Goal: Task Accomplishment & Management: Manage account settings

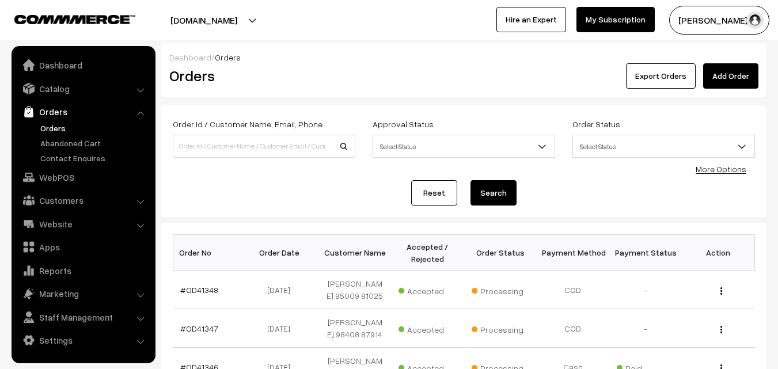
scroll to position [115, 0]
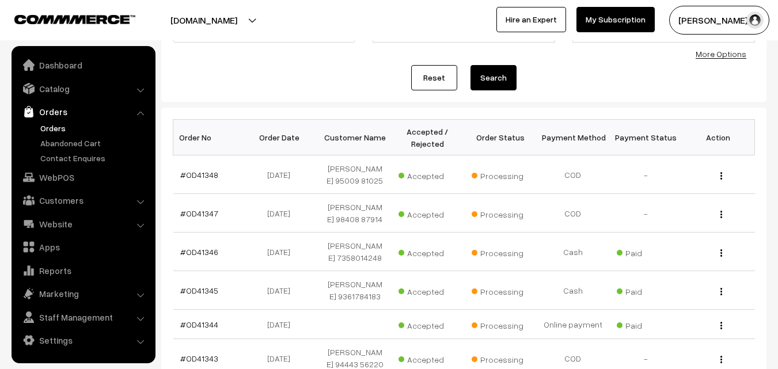
click at [43, 124] on link "Orders" at bounding box center [94, 128] width 114 height 12
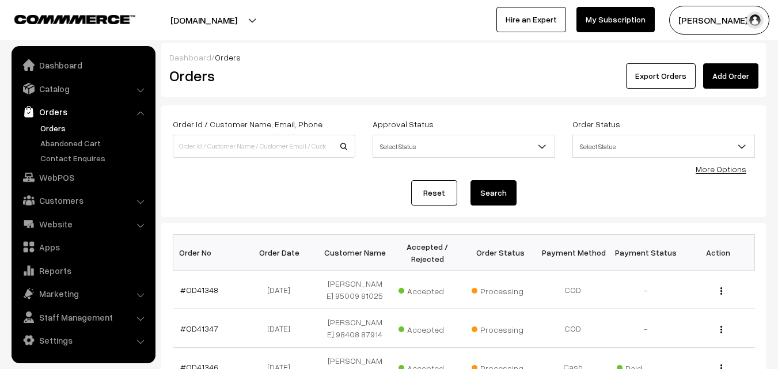
click at [216, 147] on input at bounding box center [264, 146] width 183 height 23
click at [201, 139] on input "98843 39104" at bounding box center [264, 146] width 183 height 23
type input "9884339104"
click at [471, 180] on button "Search" at bounding box center [494, 192] width 46 height 25
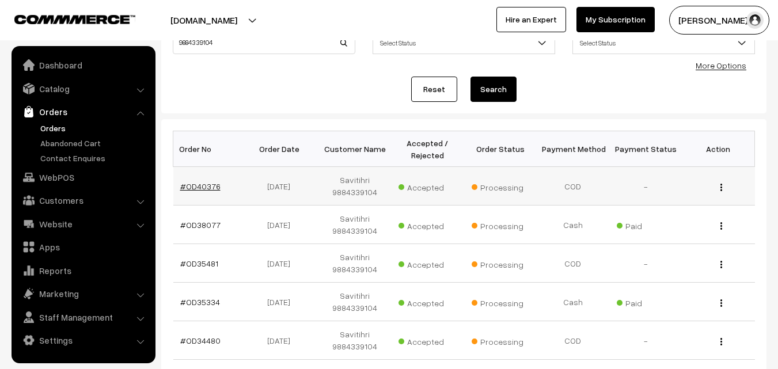
scroll to position [115, 0]
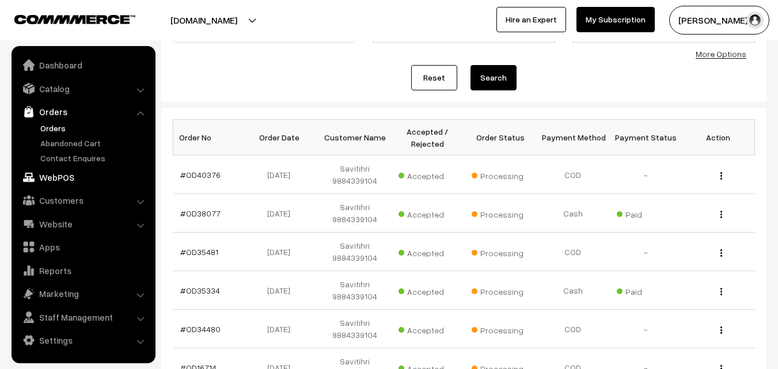
click at [68, 180] on link "WebPOS" at bounding box center [82, 177] width 137 height 21
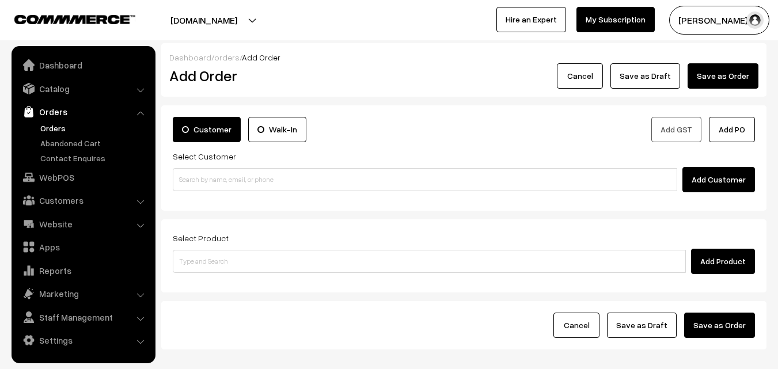
click at [210, 177] on input at bounding box center [425, 179] width 505 height 23
click at [203, 177] on input "98843 39104" at bounding box center [425, 179] width 505 height 23
click at [212, 182] on input "9884339104" at bounding box center [425, 179] width 505 height 23
click at [194, 176] on input "9884339104" at bounding box center [425, 179] width 505 height 23
type input "9884339104"
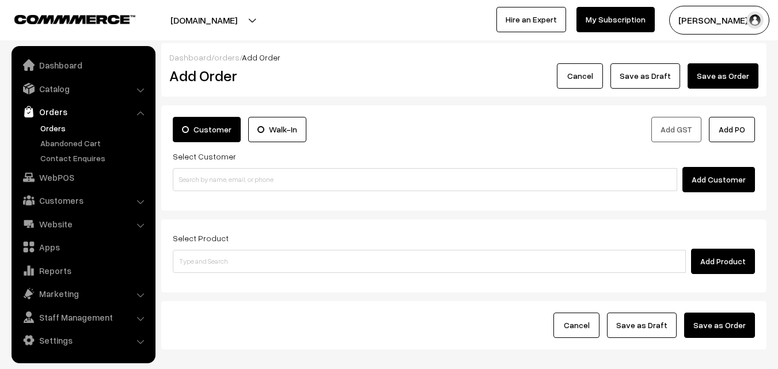
click at [66, 130] on link "Orders" at bounding box center [94, 128] width 114 height 12
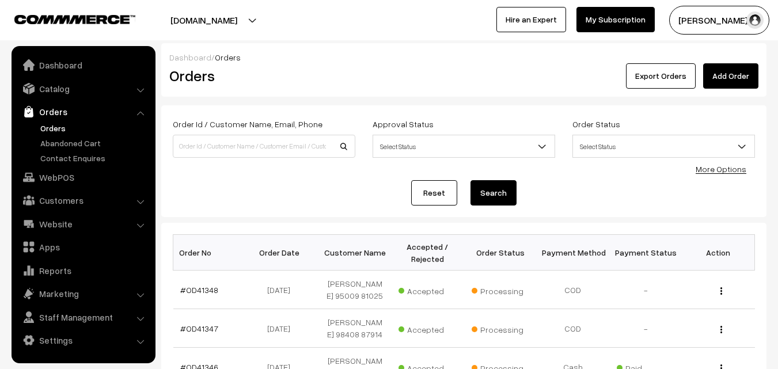
click at [63, 124] on link "Orders" at bounding box center [94, 128] width 114 height 12
click at [56, 127] on link "Orders" at bounding box center [94, 128] width 114 height 12
click at [50, 135] on ul "Orders" at bounding box center [83, 143] width 138 height 42
click at [50, 128] on link "Orders" at bounding box center [94, 128] width 114 height 12
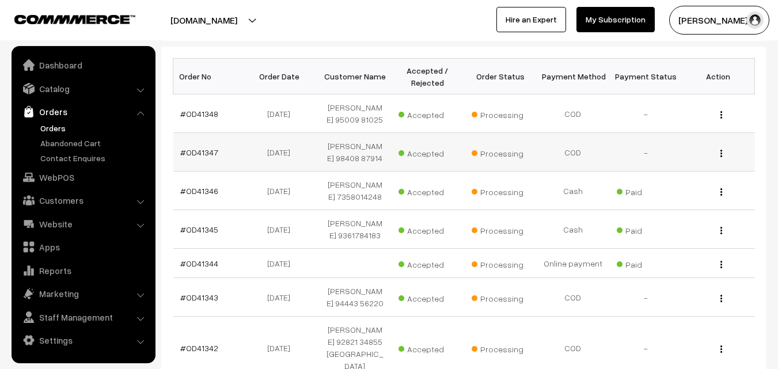
scroll to position [115, 0]
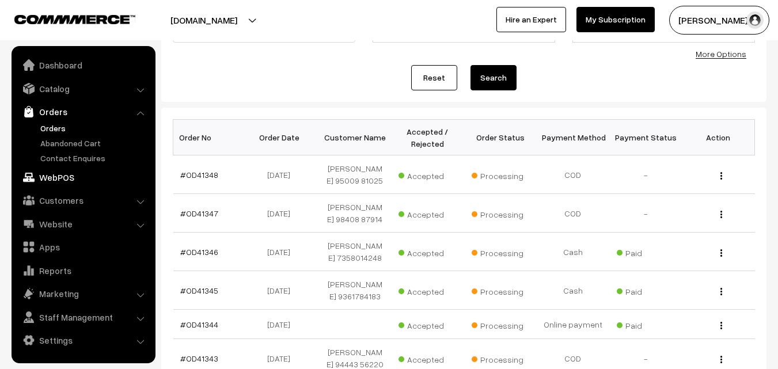
click at [63, 175] on link "WebPOS" at bounding box center [82, 177] width 137 height 21
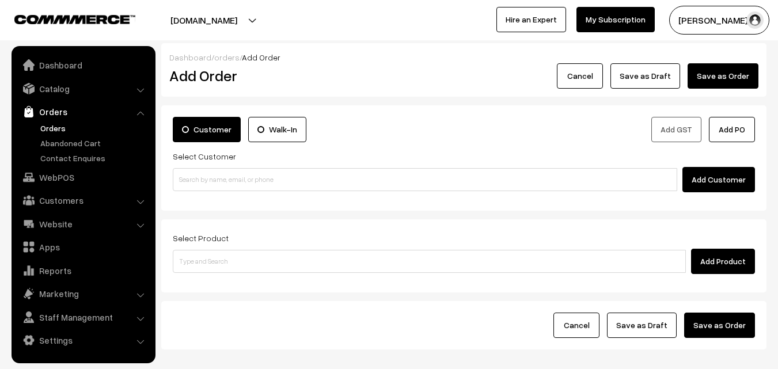
click at [209, 180] on input at bounding box center [425, 179] width 505 height 23
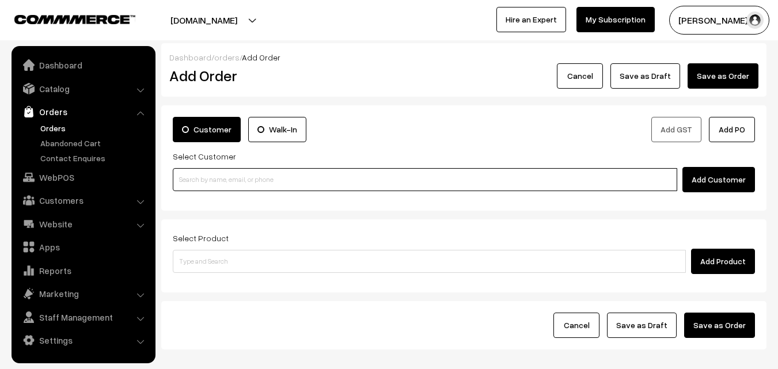
click at [272, 190] on input at bounding box center [425, 179] width 505 height 23
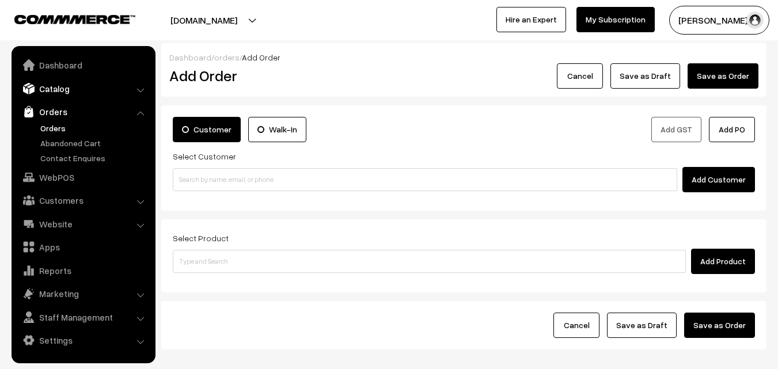
click at [59, 82] on link "Catalog" at bounding box center [82, 88] width 137 height 21
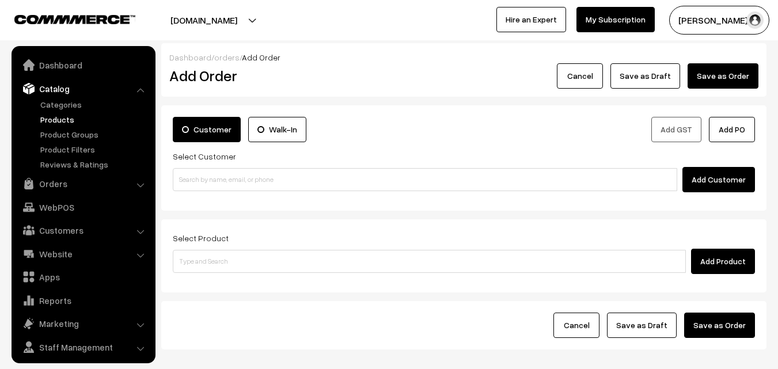
click at [62, 119] on link "Products" at bounding box center [94, 119] width 114 height 12
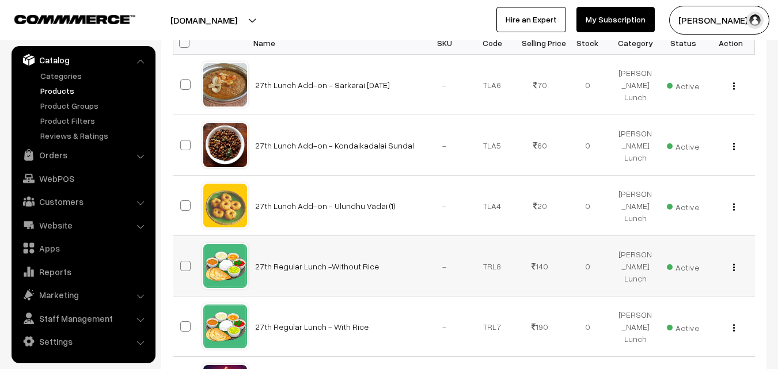
scroll to position [230, 0]
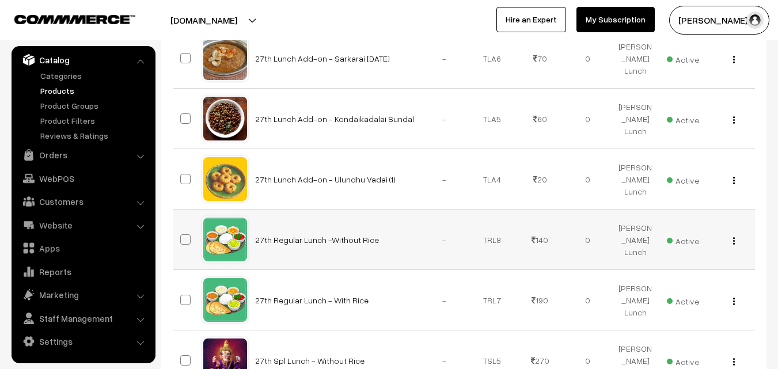
click at [734, 240] on img "button" at bounding box center [734, 240] width 2 height 7
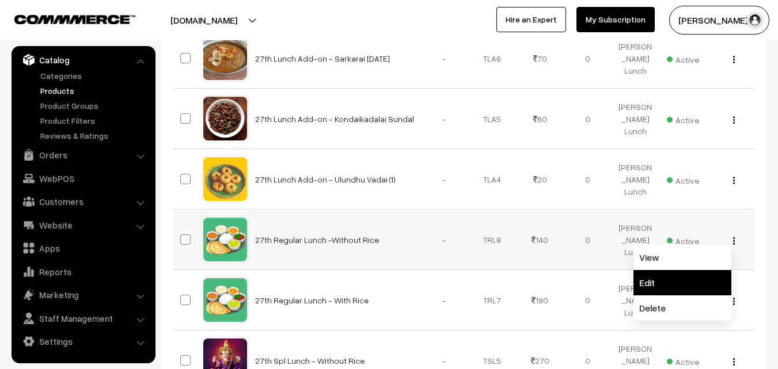
click at [671, 286] on link "Edit" at bounding box center [683, 282] width 98 height 25
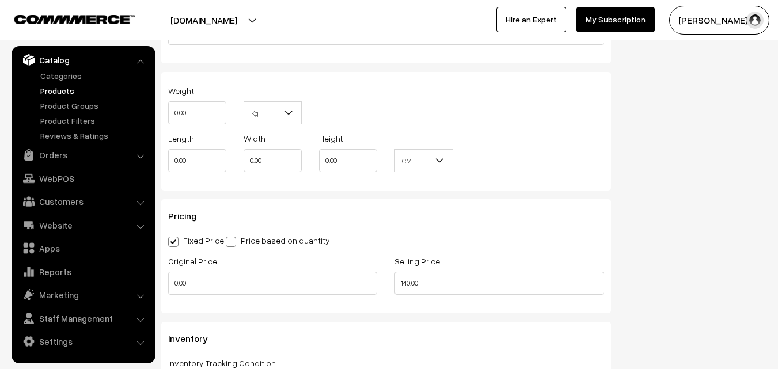
scroll to position [1095, 0]
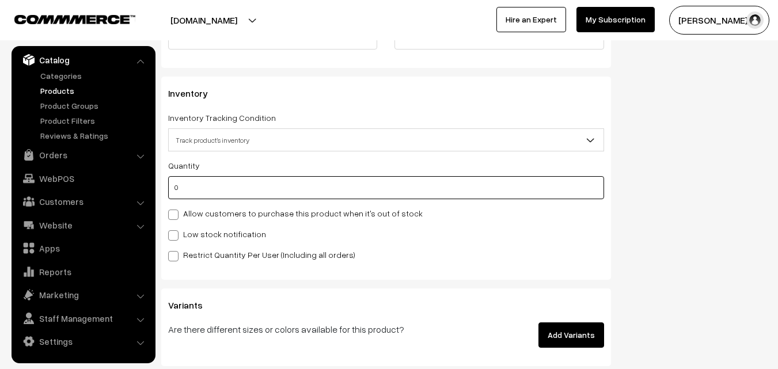
click at [189, 194] on input "0" at bounding box center [386, 187] width 436 height 23
drag, startPoint x: 199, startPoint y: 191, endPoint x: 164, endPoint y: 204, distance: 37.0
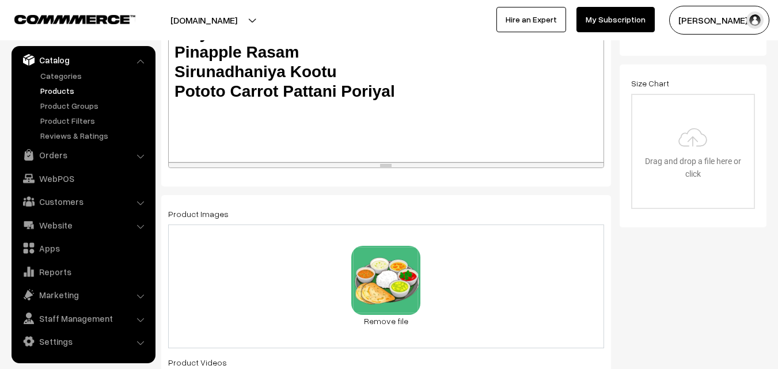
scroll to position [0, 0]
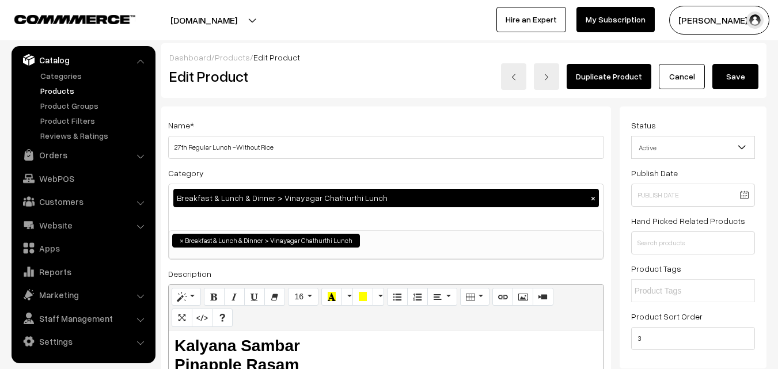
type input "1"
click at [732, 73] on button "Save" at bounding box center [736, 76] width 46 height 25
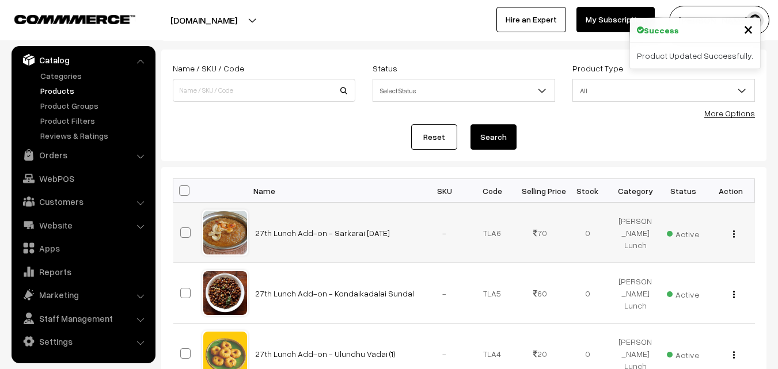
scroll to position [58, 0]
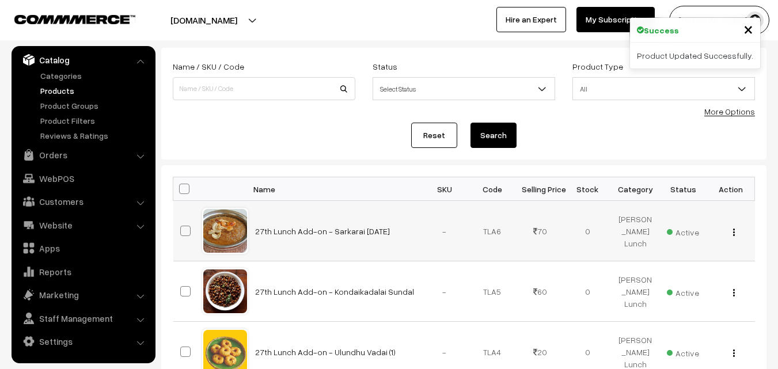
click at [736, 231] on div "View Edit Delete" at bounding box center [731, 231] width 34 height 12
click at [735, 231] on button "button" at bounding box center [734, 232] width 3 height 9
click at [735, 230] on button "button" at bounding box center [734, 232] width 3 height 9
click at [731, 230] on div "View Edit Delete" at bounding box center [731, 231] width 34 height 12
click at [733, 232] on img "button" at bounding box center [734, 232] width 2 height 7
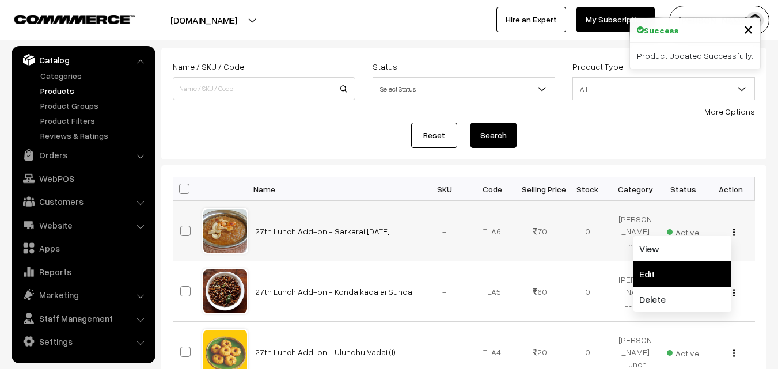
click at [690, 270] on link "Edit" at bounding box center [683, 274] width 98 height 25
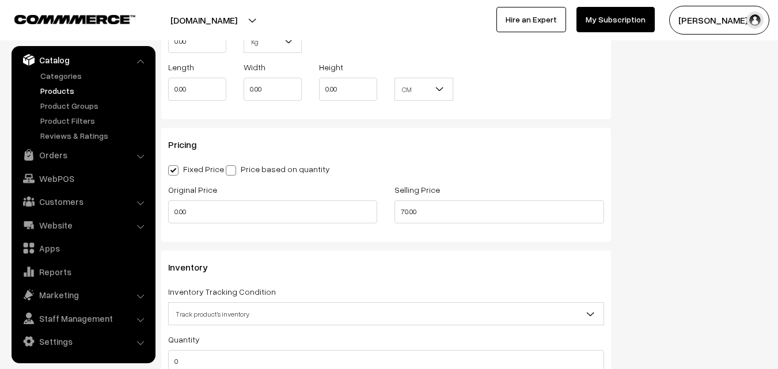
scroll to position [922, 0]
click at [146, 362] on body "Thank you for showing interest. Our team will call you shortly. Close annamfood…" at bounding box center [389, 125] width 778 height 2094
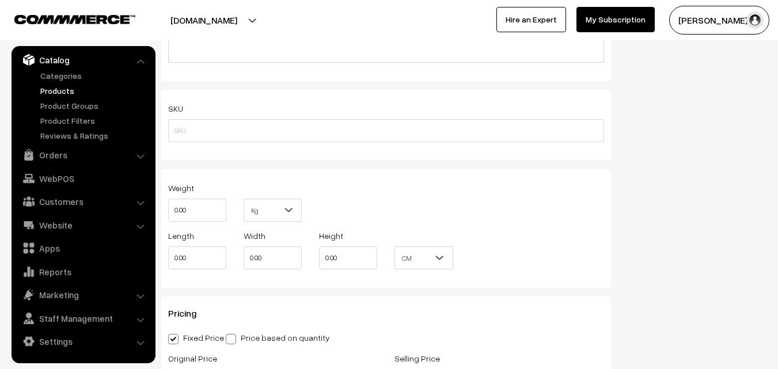
scroll to position [0, 0]
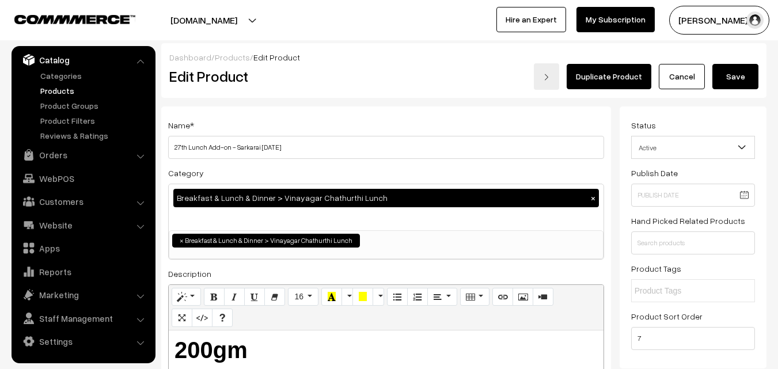
type input "1"
click at [727, 80] on button "Save" at bounding box center [736, 76] width 46 height 25
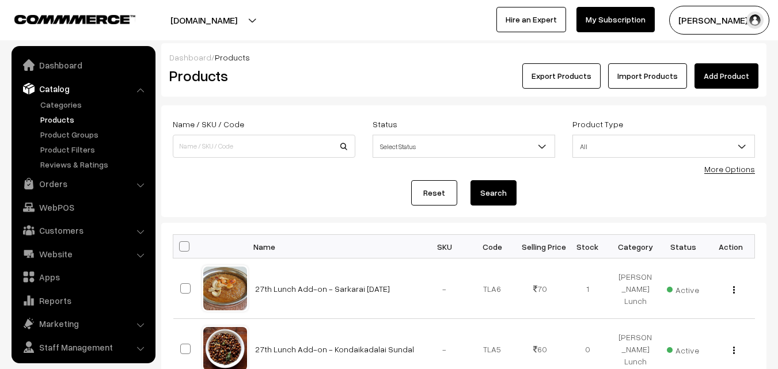
scroll to position [29, 0]
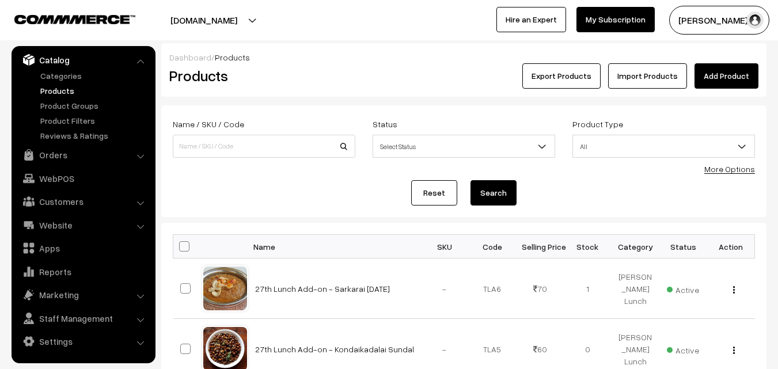
click at [59, 178] on link "WebPOS" at bounding box center [82, 178] width 137 height 21
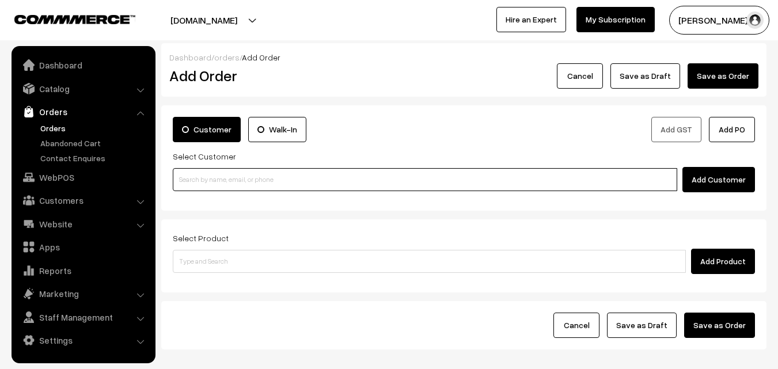
click at [203, 183] on input at bounding box center [425, 179] width 505 height 23
paste input "98402 21763"
drag, startPoint x: 200, startPoint y: 183, endPoint x: 208, endPoint y: 211, distance: 29.2
click at [202, 184] on input "98402 21763" at bounding box center [425, 179] width 505 height 23
type input "9840221763"
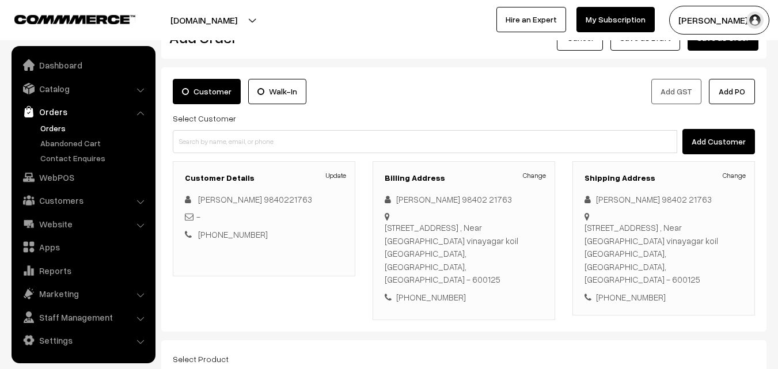
scroll to position [58, 0]
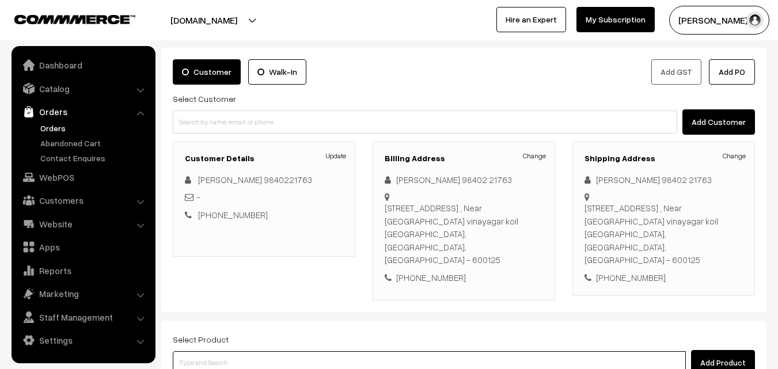
click at [237, 351] on input at bounding box center [429, 362] width 513 height 23
type input "27th"
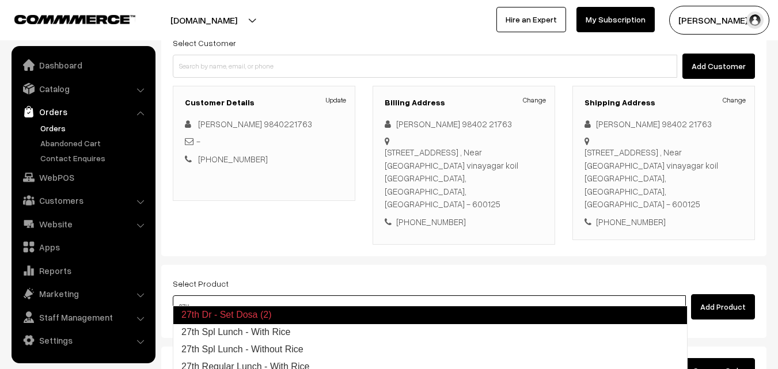
scroll to position [210, 0]
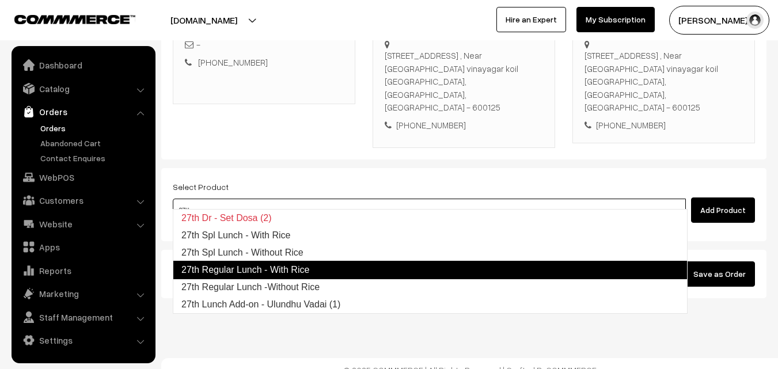
click at [273, 268] on link "27th Regular Lunch - With Rice" at bounding box center [430, 270] width 515 height 18
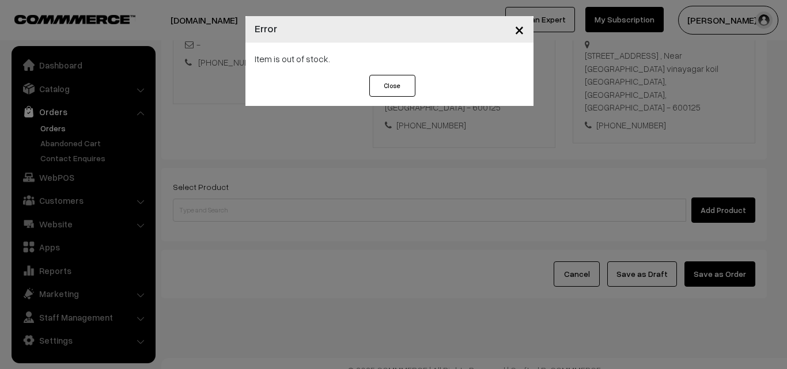
click at [262, 205] on div "× Error Item is out of stock. Close" at bounding box center [393, 184] width 787 height 369
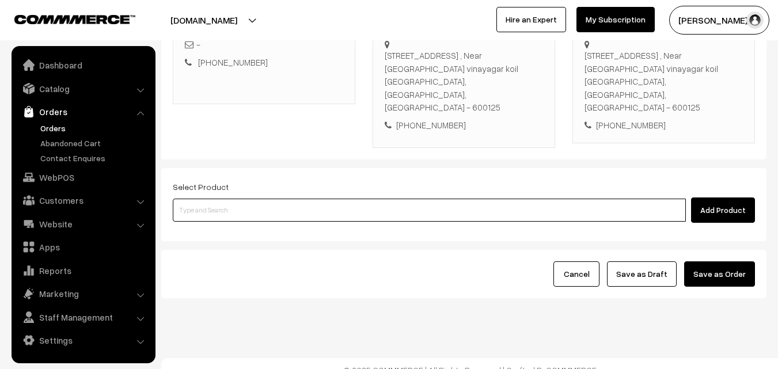
click at [228, 205] on input at bounding box center [429, 210] width 513 height 23
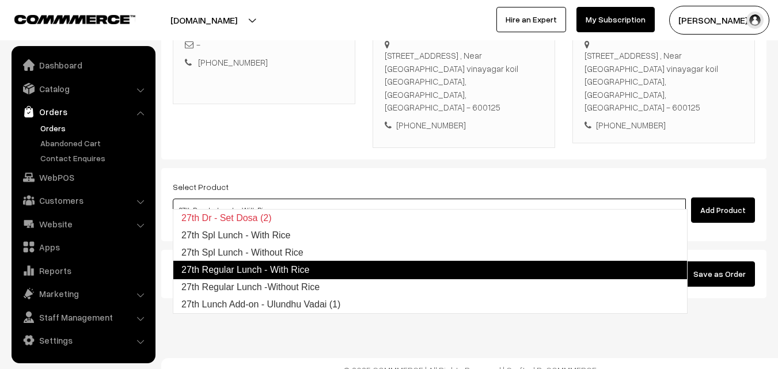
type input "27th Regular Lunch -Without Rice"
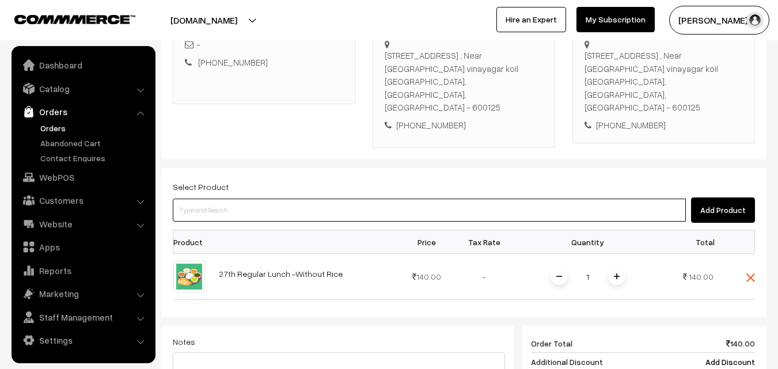
click at [244, 199] on input at bounding box center [429, 210] width 513 height 23
type input "2"
type input "p"
click at [224, 199] on input at bounding box center [429, 210] width 513 height 23
click at [229, 199] on input at bounding box center [429, 210] width 513 height 23
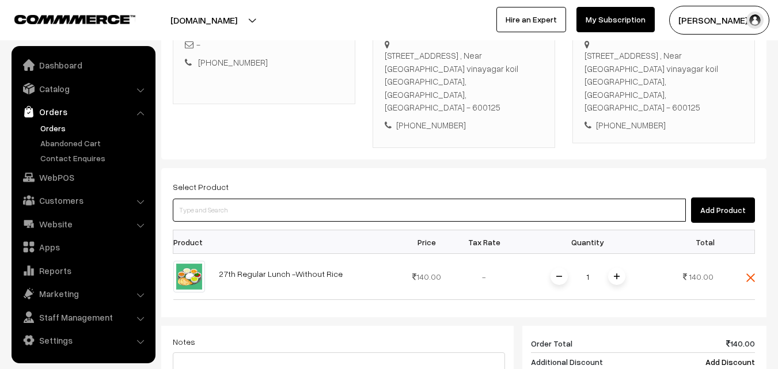
click at [207, 199] on input at bounding box center [429, 210] width 513 height 23
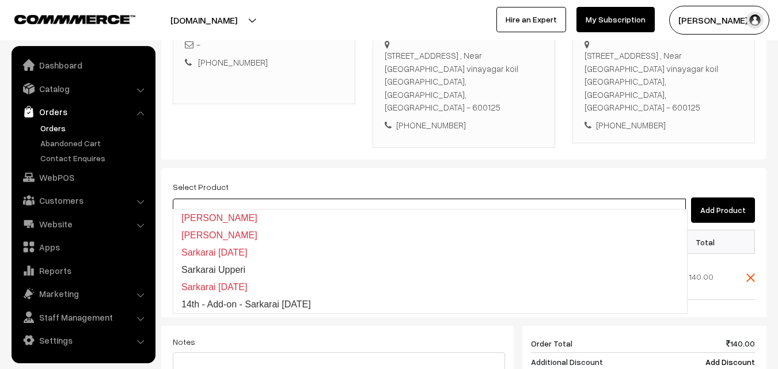
type input "s"
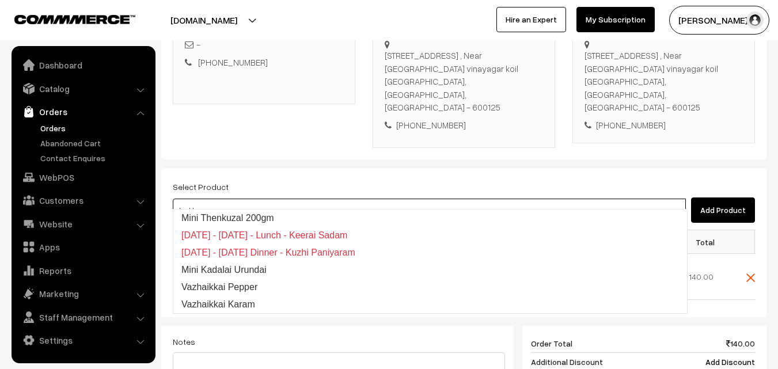
type input "ksakkarai"
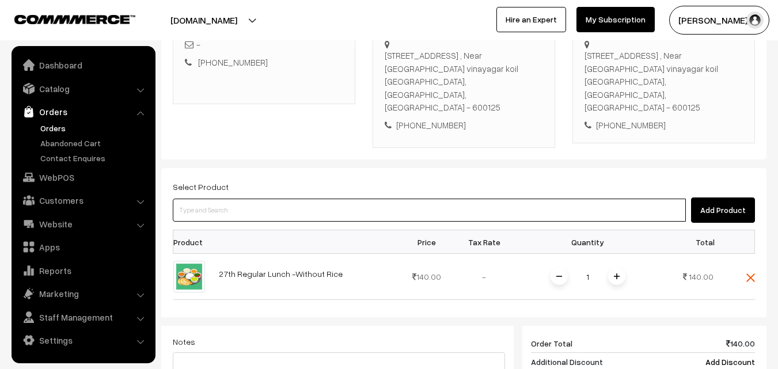
paste input "27th Lunch Add-on - Sarkarai Pongal"
type input "27th Lunch Add-on - Sarkarai Pongal"
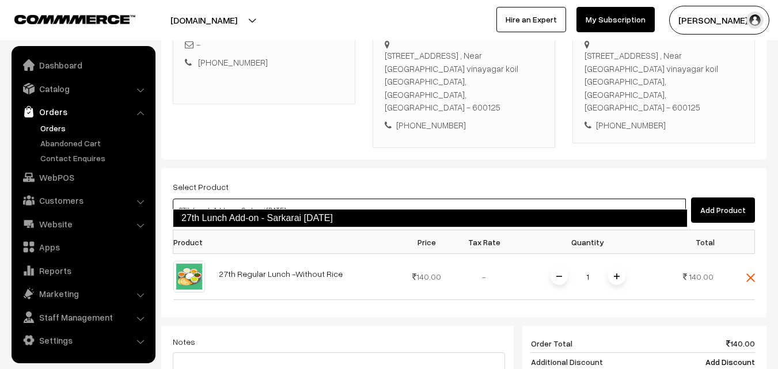
click at [234, 218] on link "27th Lunch Add-on - Sarkarai Pongal" at bounding box center [430, 218] width 515 height 18
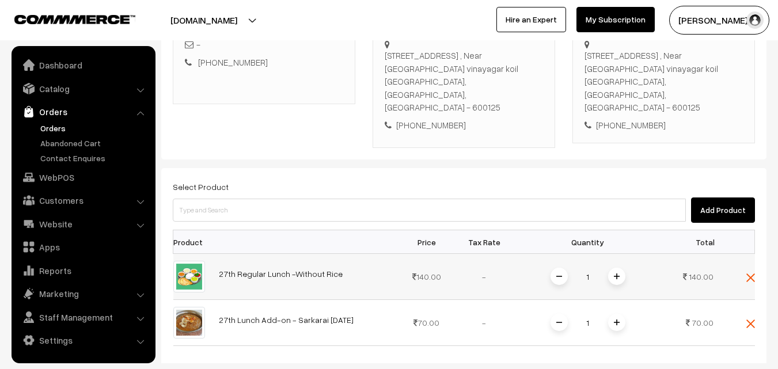
click at [615, 274] on img at bounding box center [617, 277] width 6 height 6
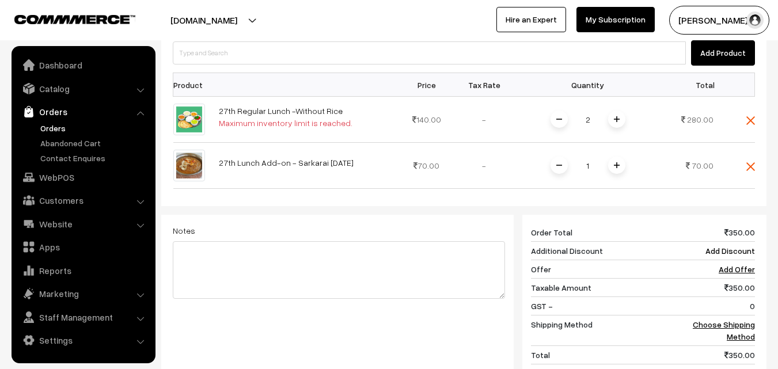
scroll to position [536, 0]
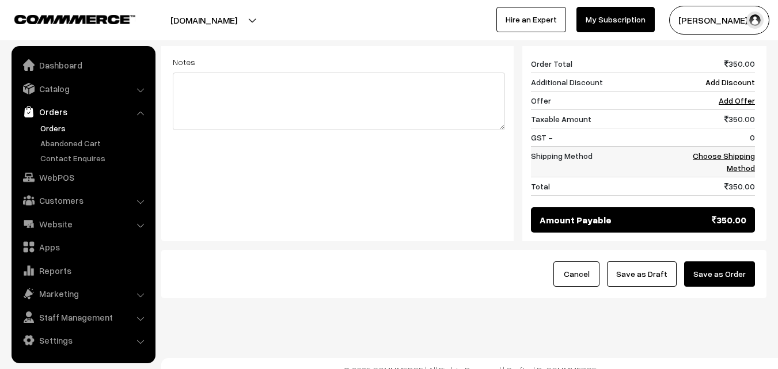
click at [735, 157] on link "Choose Shipping Method" at bounding box center [724, 162] width 62 height 22
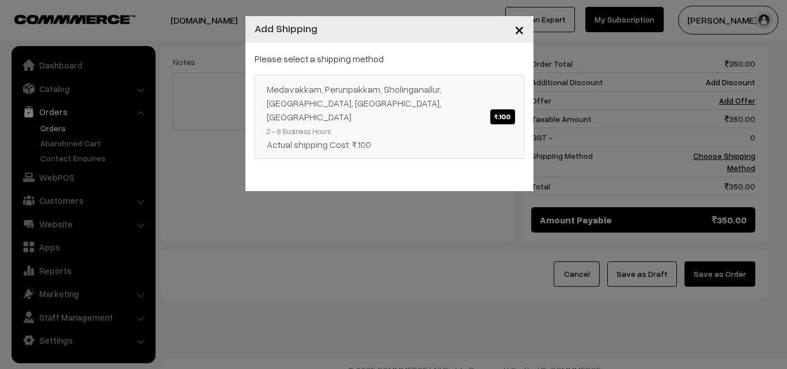
click at [481, 95] on div "Medavakkam, Perunpakkam, Sholinganallur, seliyur, Kirattur, Perambur ₹.100" at bounding box center [389, 102] width 245 height 41
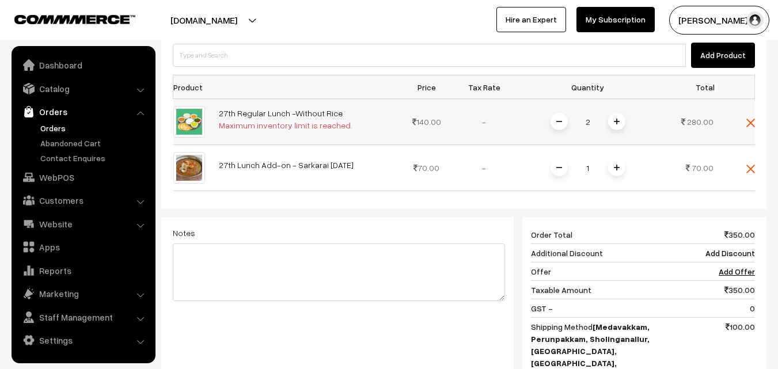
scroll to position [364, 0]
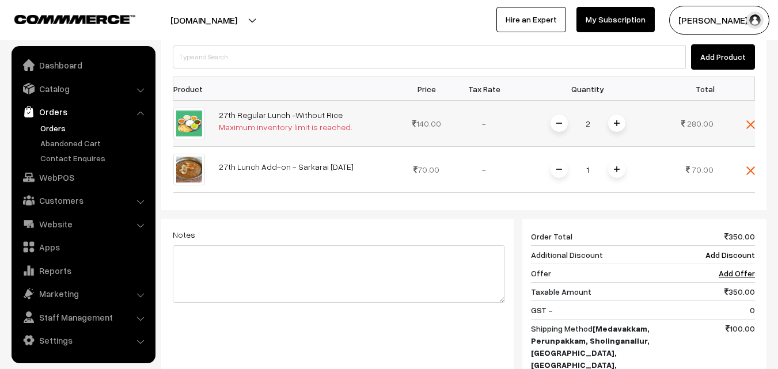
click at [555, 117] on span at bounding box center [559, 123] width 17 height 17
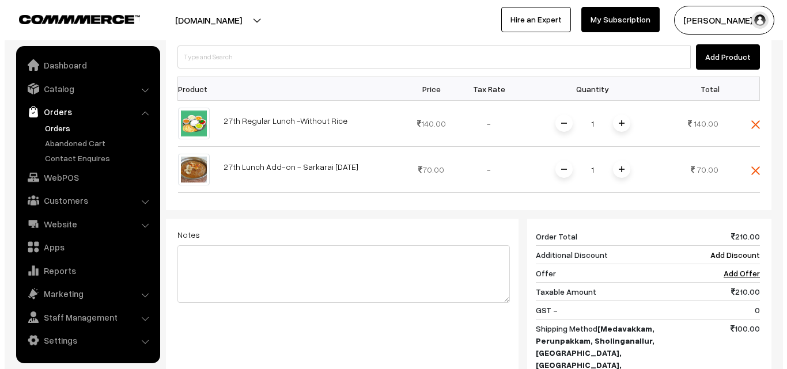
scroll to position [491, 0]
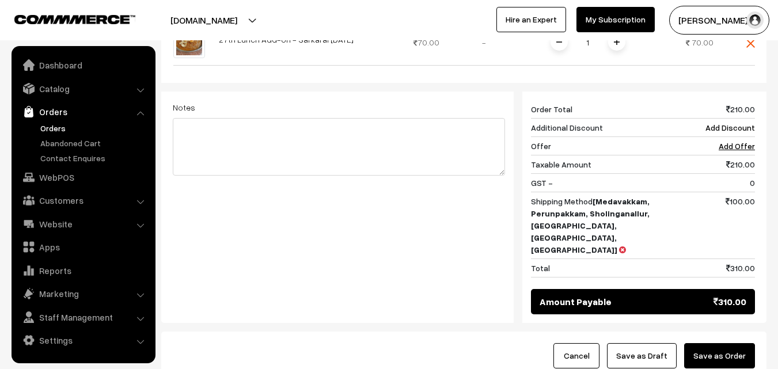
click at [716, 343] on button "Save as Order" at bounding box center [719, 355] width 71 height 25
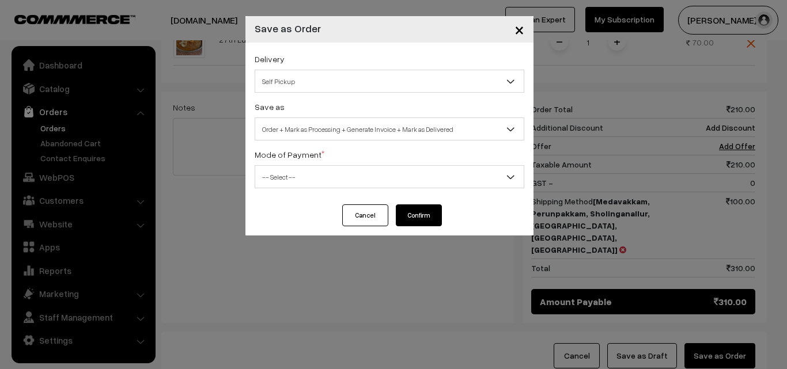
drag, startPoint x: 430, startPoint y: 128, endPoint x: 389, endPoint y: 132, distance: 40.5
click at [429, 128] on span "Order + Mark as Processing + Generate Invoice + Mark as Delivered" at bounding box center [389, 129] width 268 height 20
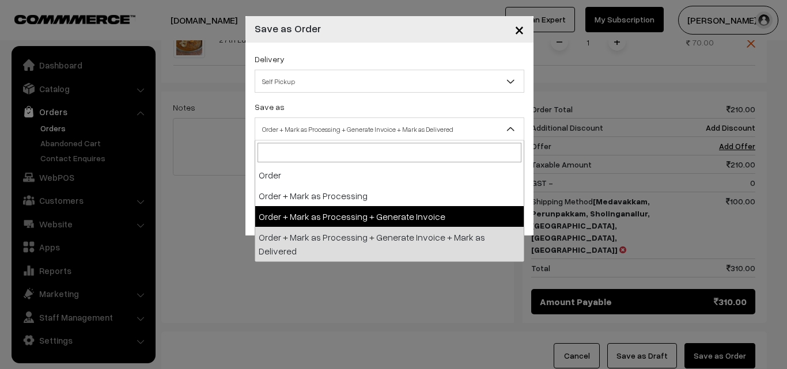
select select "3"
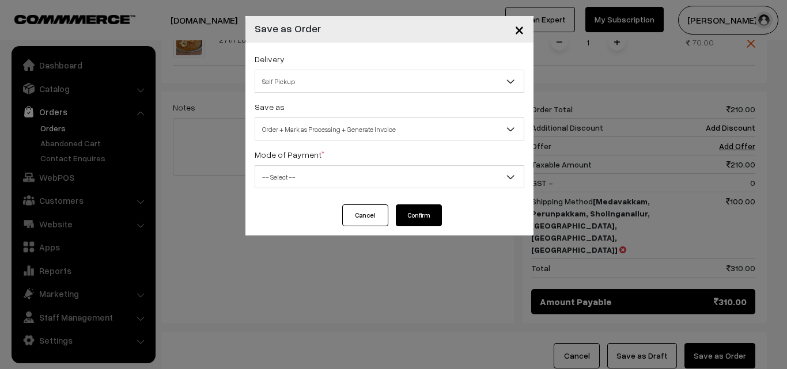
click at [306, 172] on span "-- Select --" at bounding box center [389, 177] width 268 height 20
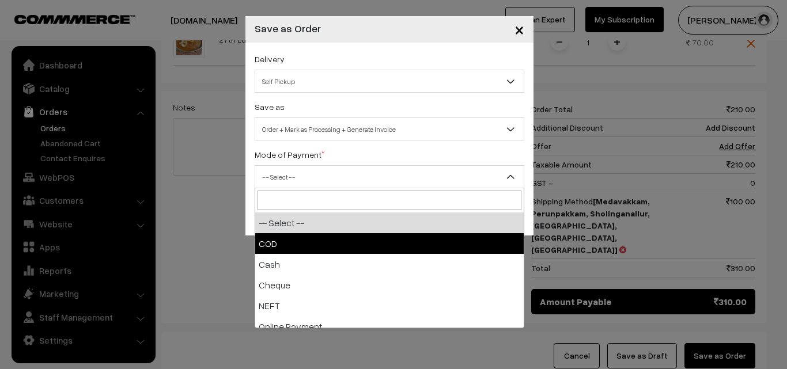
select select "1"
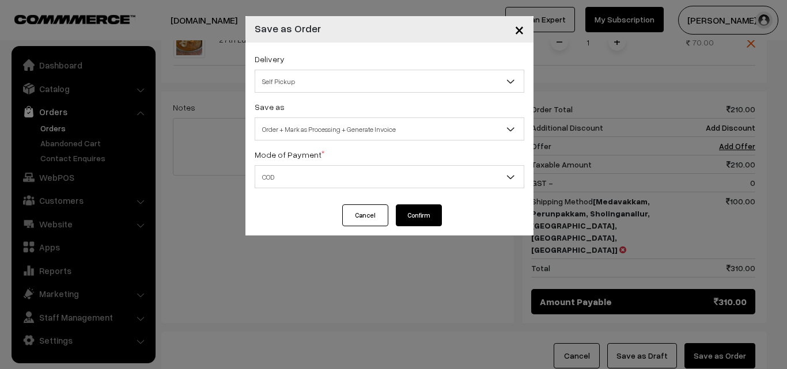
click at [424, 218] on button "Confirm" at bounding box center [419, 216] width 46 height 22
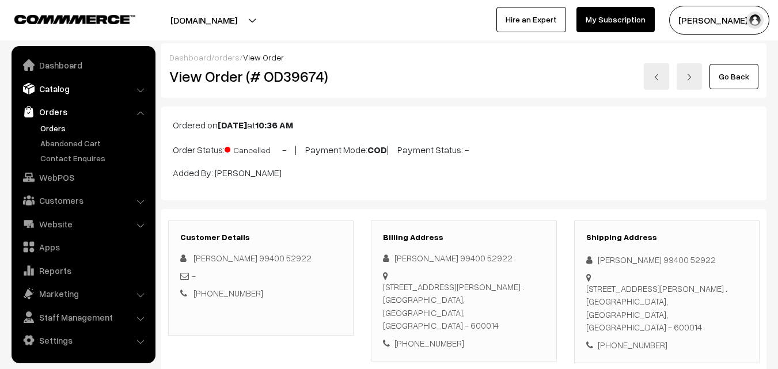
click at [59, 91] on link "Catalog" at bounding box center [82, 88] width 137 height 21
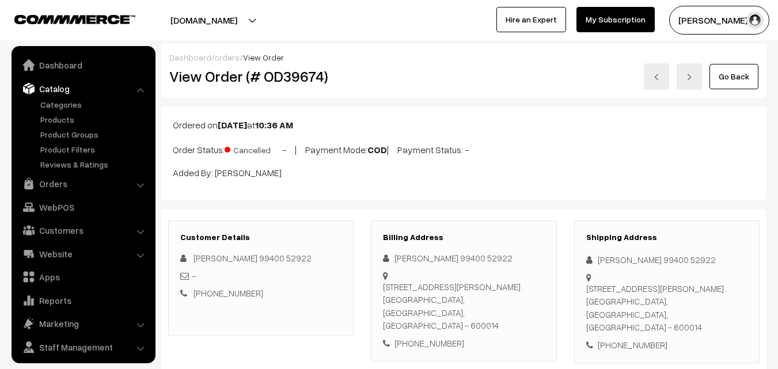
click at [58, 112] on ul "Categories" at bounding box center [83, 135] width 138 height 72
click at [56, 120] on link "Products" at bounding box center [94, 119] width 114 height 12
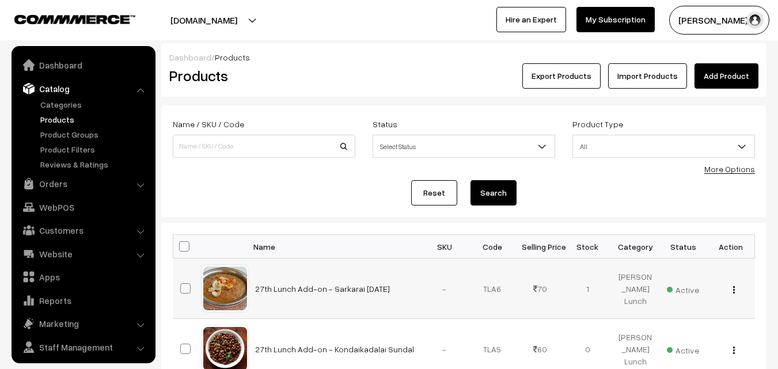
scroll to position [29, 0]
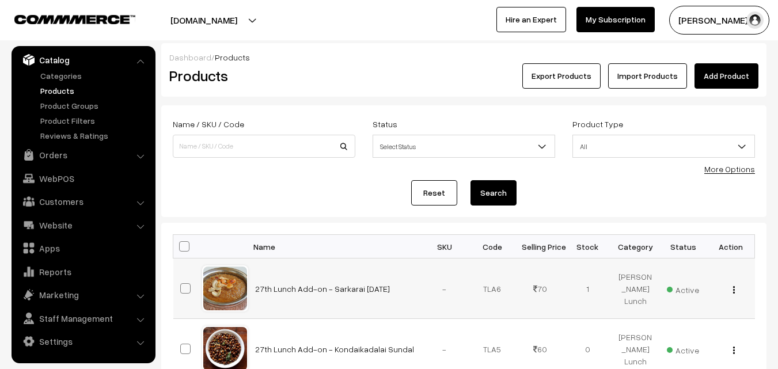
copy link "27th Lunch Add-on - Sarkarai [DATE]"
drag, startPoint x: 249, startPoint y: 294, endPoint x: 94, endPoint y: 7, distance: 326.4
click at [369, 287] on td "27th Lunch Add-on - Sarkarai [DATE]" at bounding box center [334, 289] width 173 height 60
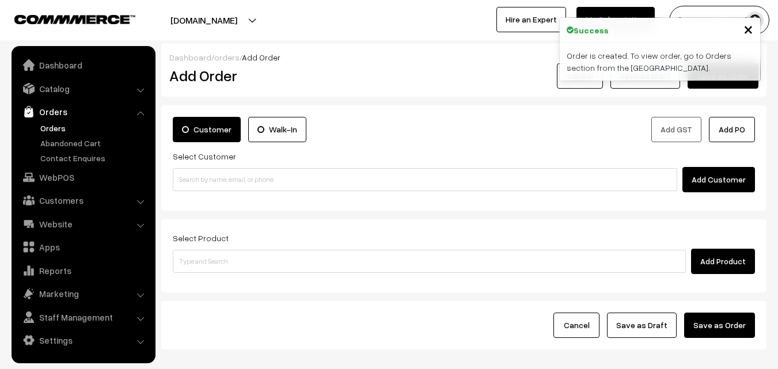
click at [55, 127] on link "Orders" at bounding box center [94, 128] width 114 height 12
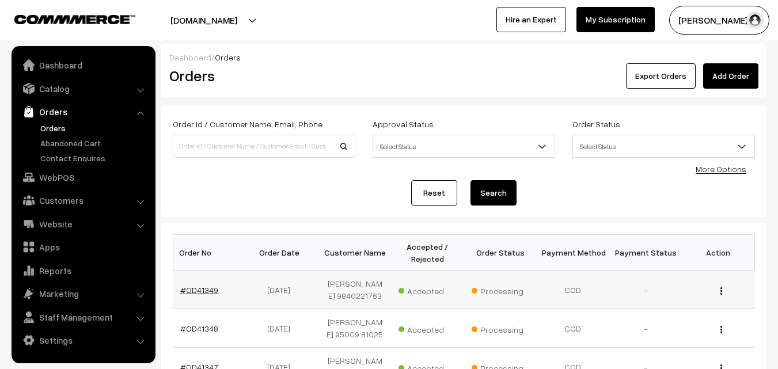
click at [206, 286] on link "#OD41349" at bounding box center [199, 290] width 38 height 10
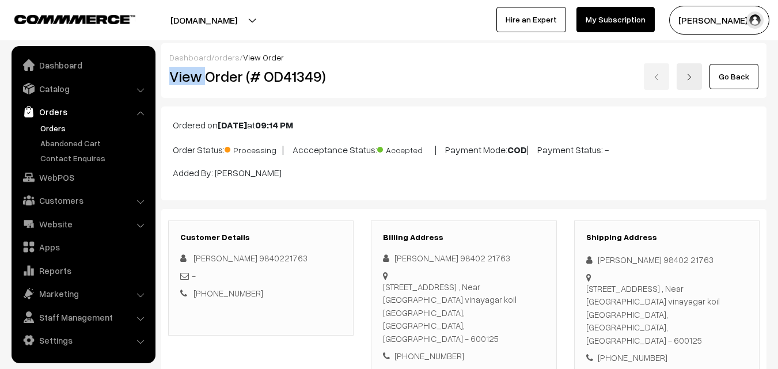
drag, startPoint x: 245, startPoint y: 75, endPoint x: 465, endPoint y: 52, distance: 220.7
click at [465, 52] on div "Dashboard / orders / View Order View Order (# OD41349) Go Back" at bounding box center [463, 70] width 605 height 55
copy div "View"
click at [373, 80] on div "Go Back" at bounding box center [565, 76] width 387 height 27
copy div "Order (# OD41349)"
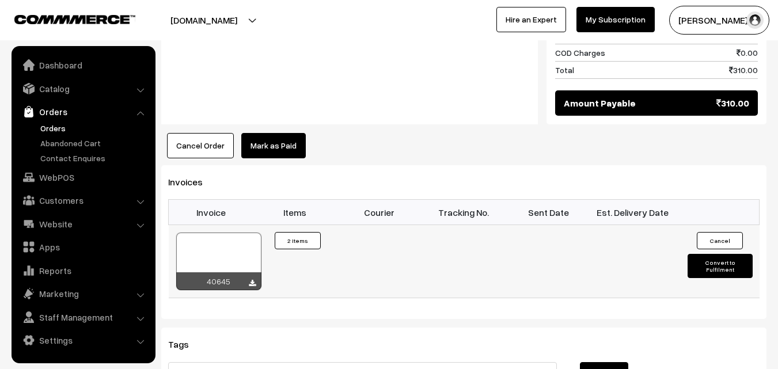
scroll to position [749, 0]
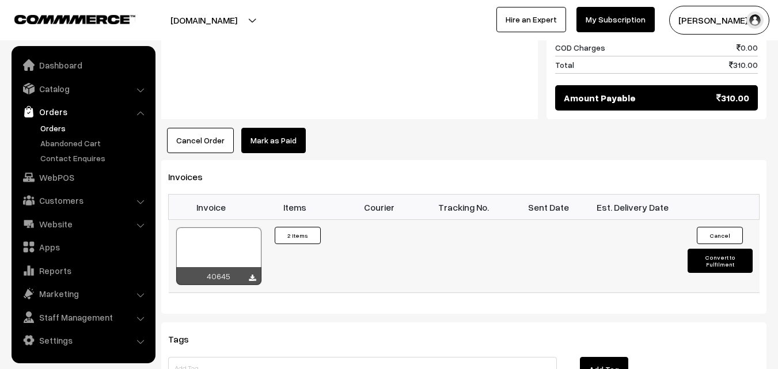
click at [245, 228] on div at bounding box center [218, 257] width 85 height 58
click at [49, 128] on link "Orders" at bounding box center [94, 128] width 114 height 12
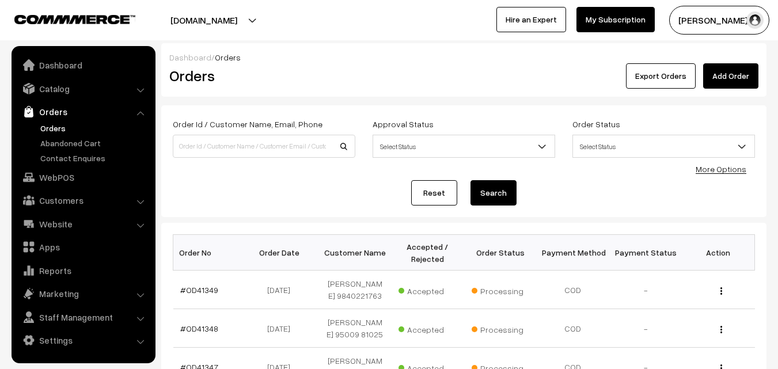
click at [74, 16] on img at bounding box center [74, 19] width 121 height 9
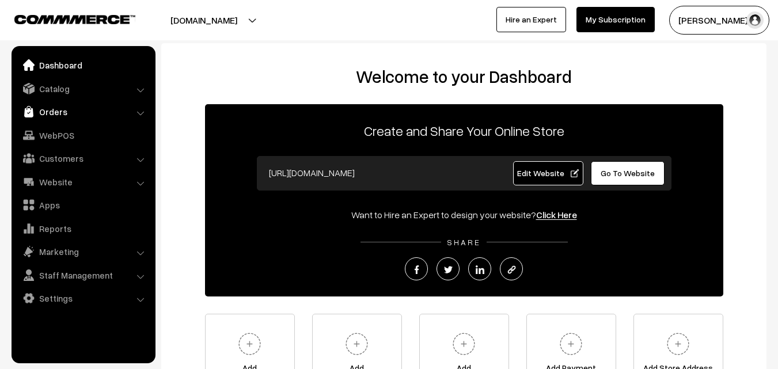
click at [59, 116] on link "Orders" at bounding box center [82, 111] width 137 height 21
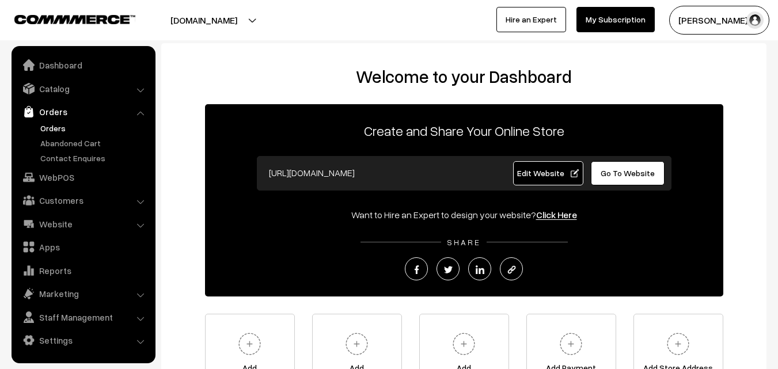
click at [55, 128] on link "Orders" at bounding box center [94, 128] width 114 height 12
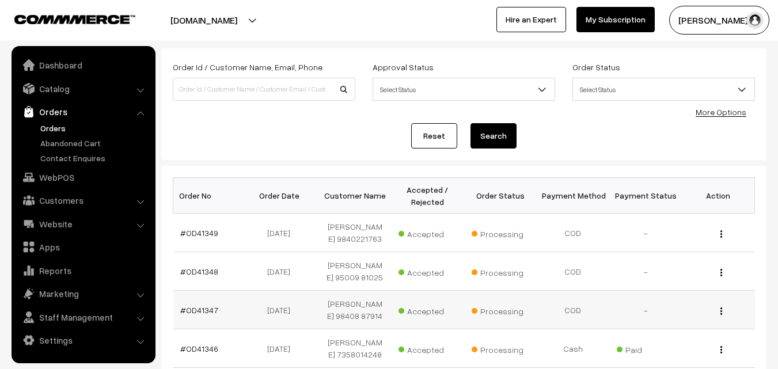
scroll to position [173, 0]
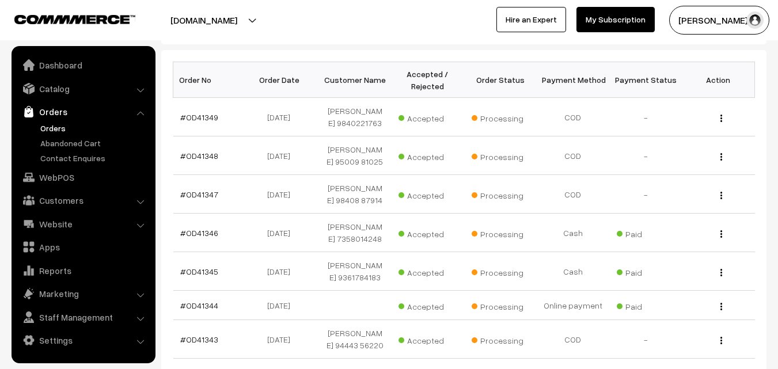
click at [54, 131] on link "Orders" at bounding box center [94, 128] width 114 height 12
